Goal: Task Accomplishment & Management: Use online tool/utility

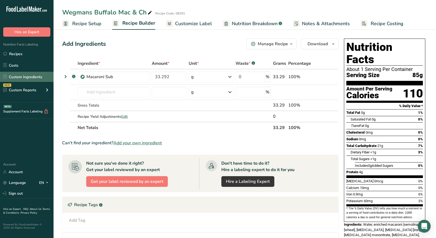
click at [24, 79] on link "Custom Ingredients" at bounding box center [27, 77] width 54 height 10
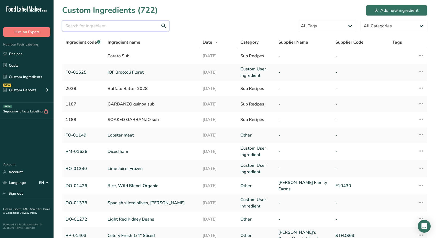
click at [89, 25] on input "text" at bounding box center [115, 26] width 107 height 11
paste input "RO-01164"
type input "RO-01164"
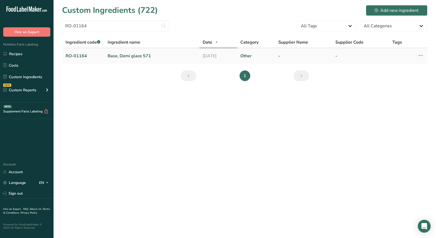
click at [115, 57] on link "Base, Demi glace 571" at bounding box center [152, 56] width 89 height 6
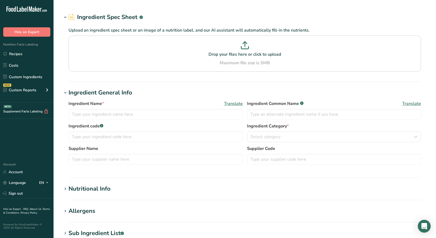
type input "Base, Demi glace 571"
type input "demi glace"
type input "RO-01164"
type textarea "veal stock [water, roasted veal bones, onions, celery, carrots, tomato paste, m…"
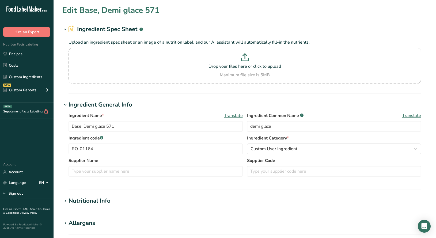
scroll to position [137, 0]
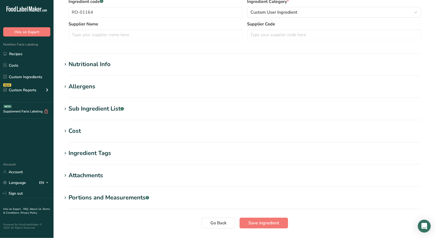
click at [87, 110] on div "Sub Ingredient List .a-a{fill:#347362;}.b-a{fill:#fff;}" at bounding box center [96, 108] width 55 height 9
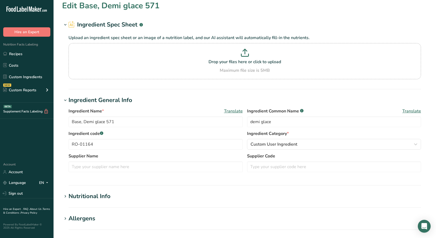
scroll to position [0, 0]
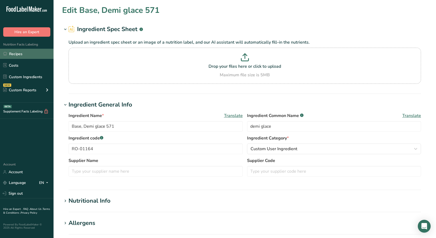
click at [18, 56] on link "Recipes" at bounding box center [27, 54] width 54 height 10
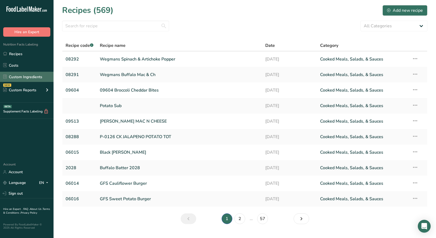
click at [22, 78] on link "Custom Ingredients" at bounding box center [27, 77] width 54 height 10
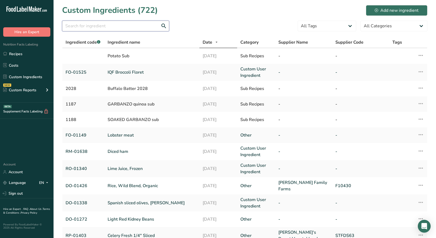
click at [92, 29] on input "text" at bounding box center [115, 26] width 107 height 11
paste input "RO-01294"
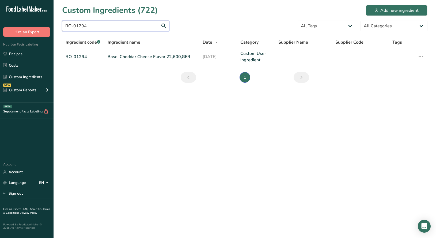
type input "RO-01294"
click at [18, 54] on link "Recipes" at bounding box center [27, 54] width 54 height 10
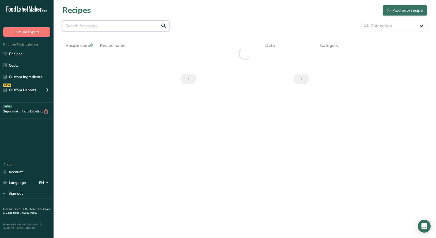
click at [89, 26] on input "text" at bounding box center [115, 26] width 107 height 11
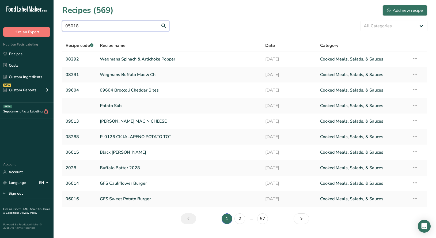
type input "05018"
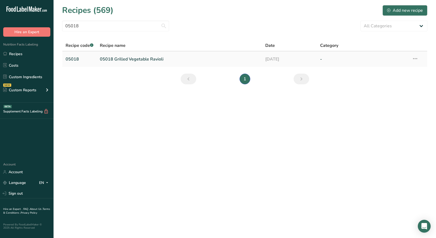
click at [126, 59] on link "05018 Grilled Vegetable Ravioli" at bounding box center [179, 59] width 159 height 11
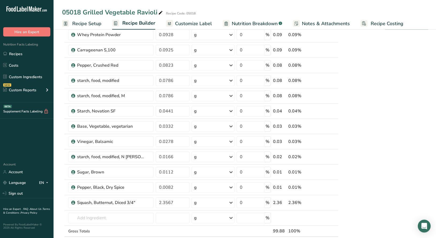
scroll to position [499, 0]
